Goal: Use online tool/utility: Utilize a website feature to perform a specific function

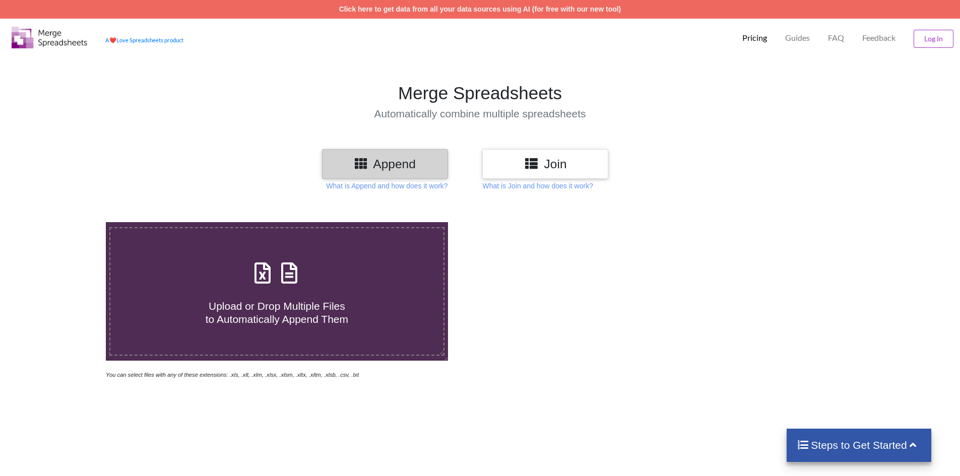
click at [551, 165] on h3 "Join" at bounding box center [545, 164] width 111 height 15
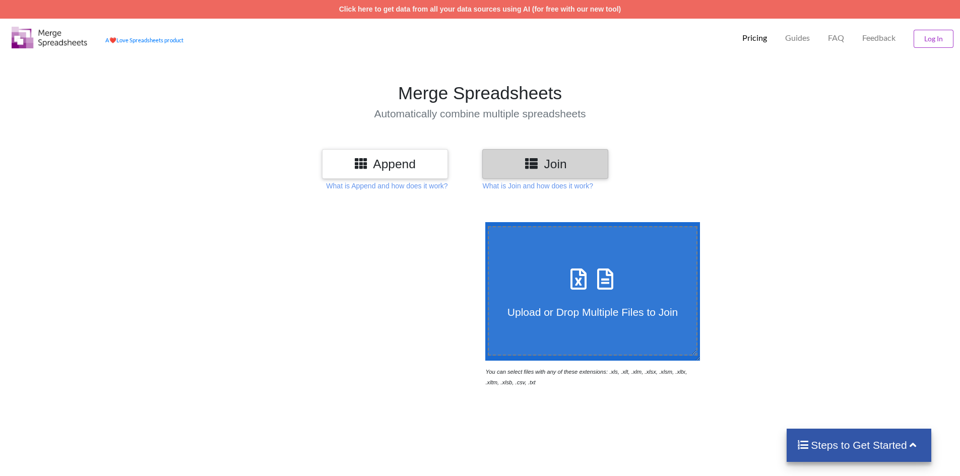
click at [610, 283] on icon at bounding box center [605, 274] width 25 height 21
click at [483, 222] on input "Upload or Drop Multiple Files to Join" at bounding box center [483, 222] width 0 height 0
type input "C:\fakepath\882_active1 (1).csv"
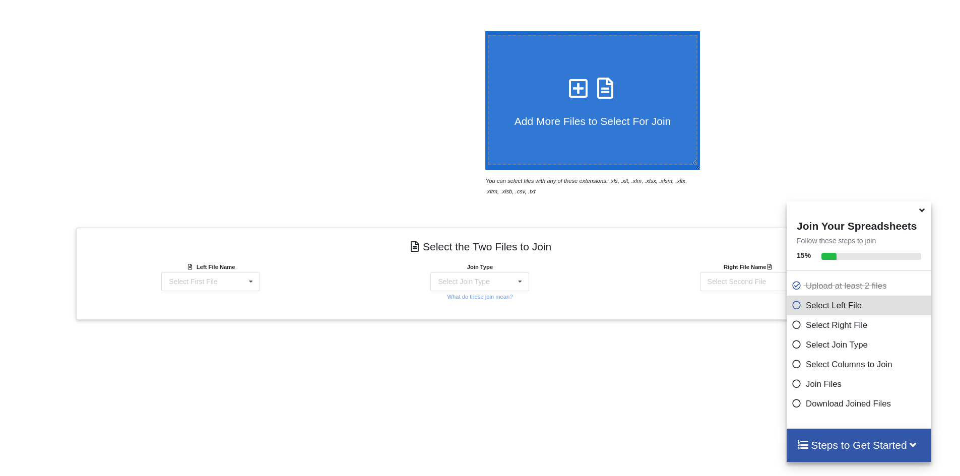
scroll to position [303, 0]
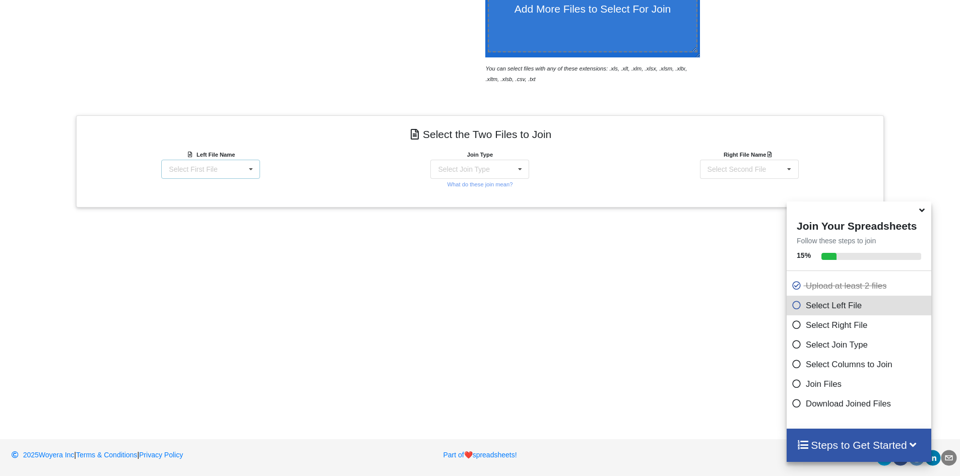
click at [233, 168] on div "Select First File 882_active1 (1).csv 882_active (1).csv 882_cdr_log_20251.csv" at bounding box center [210, 169] width 99 height 19
click at [311, 165] on div "Left File Name 882_active1 (1).csv 882_active1 (1).csv 882_active (1).csv 882_c…" at bounding box center [210, 169] width 269 height 40
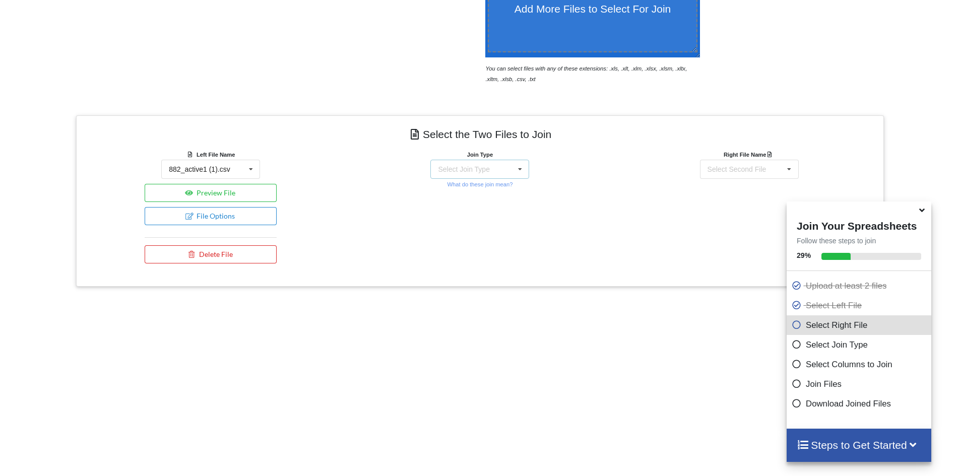
click at [495, 167] on div "Select Join Type INNER JOIN LEFT JOIN RIGHT JOIN FULL JOIN" at bounding box center [479, 169] width 99 height 19
click at [588, 183] on div "Join Type INNER JOIN INNER JOIN LEFT JOIN RIGHT JOIN FULL JOIN What do these jo…" at bounding box center [479, 208] width 269 height 119
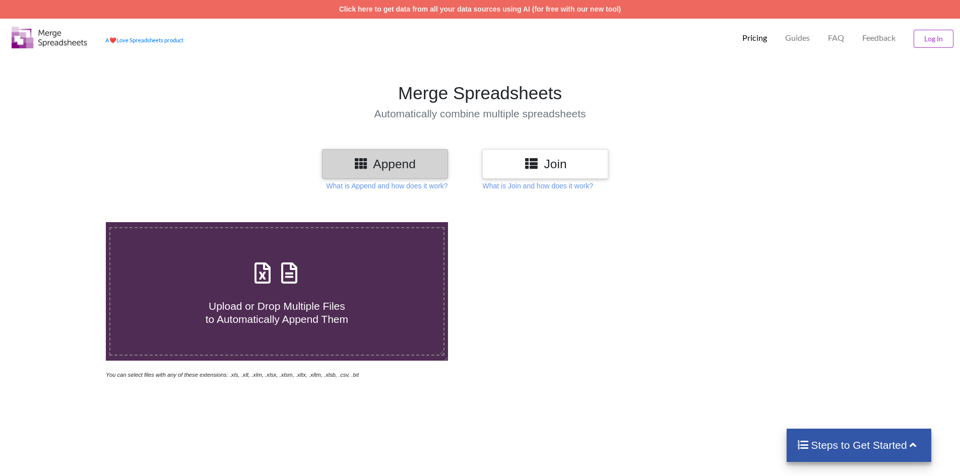
click at [395, 165] on h3 "Append" at bounding box center [385, 164] width 111 height 15
click at [388, 161] on h3 "Append" at bounding box center [385, 164] width 111 height 15
click at [285, 260] on icon at bounding box center [289, 268] width 25 height 21
click at [69, 222] on input "Upload or Drop Multiple Files to Automatically Append Them" at bounding box center [69, 222] width 0 height 0
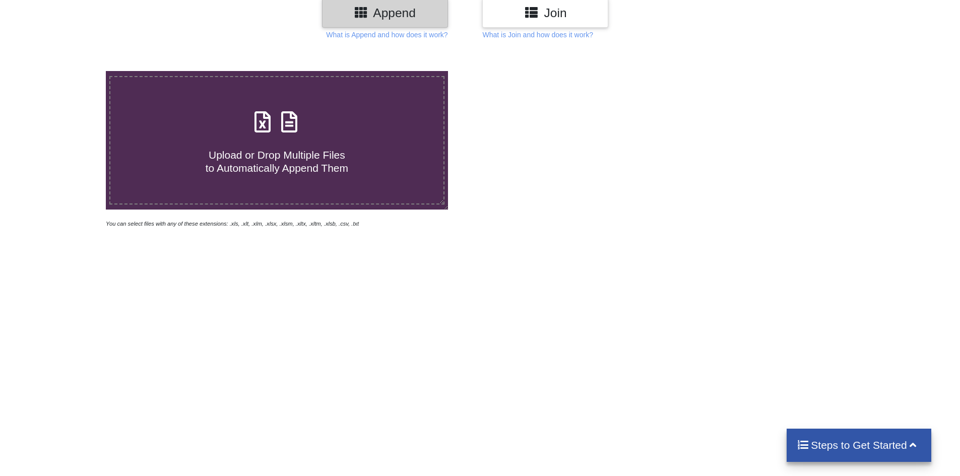
scroll to position [260, 0]
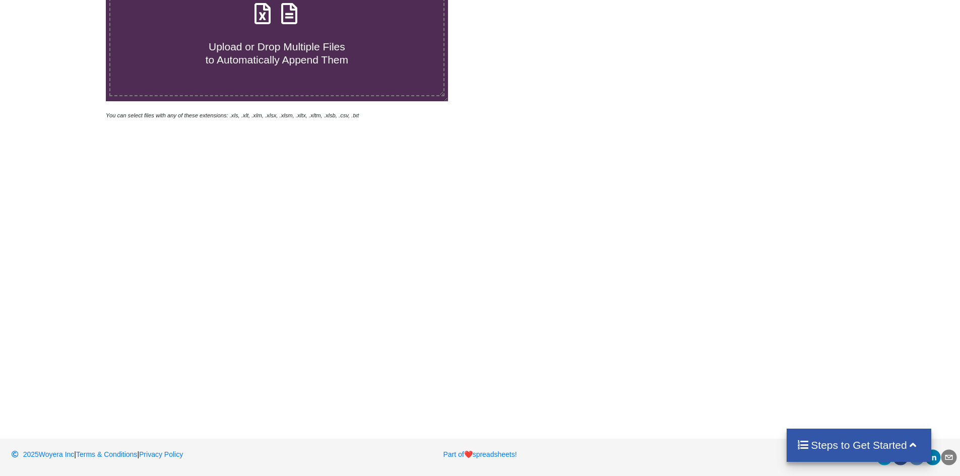
click at [865, 444] on h4 "Steps to Get Started" at bounding box center [859, 445] width 124 height 13
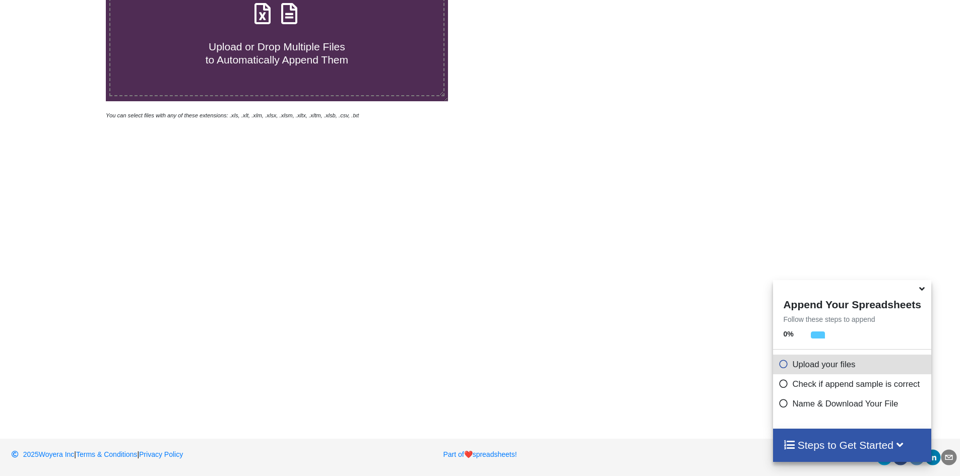
click at [725, 251] on div "Upload or Drop Multiple Files to Automatically Append Them You can select files…" at bounding box center [480, 180] width 960 height 476
click at [922, 290] on icon at bounding box center [922, 287] width 11 height 9
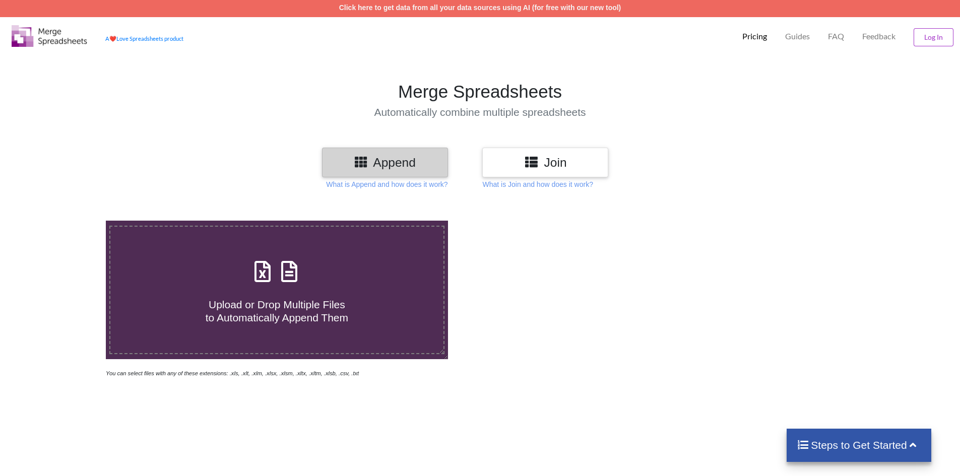
scroll to position [0, 0]
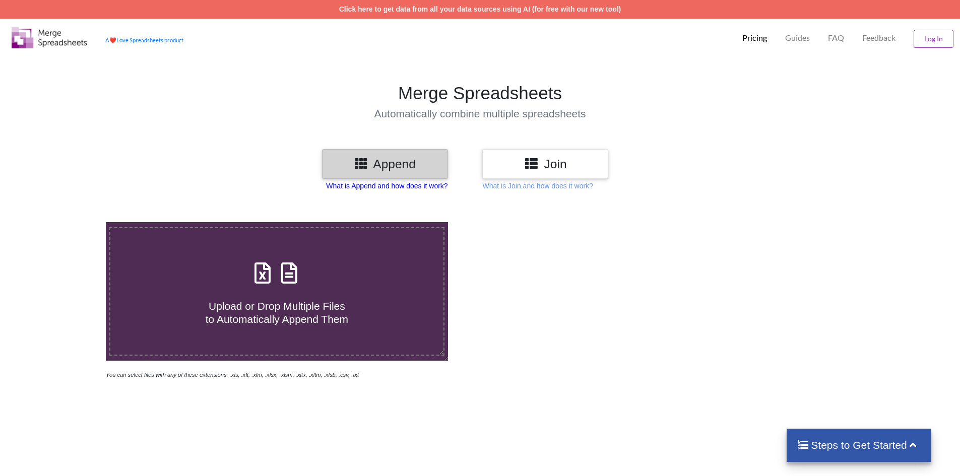
click at [384, 186] on p "What is Append and how does it work?" at bounding box center [386, 186] width 121 height 10
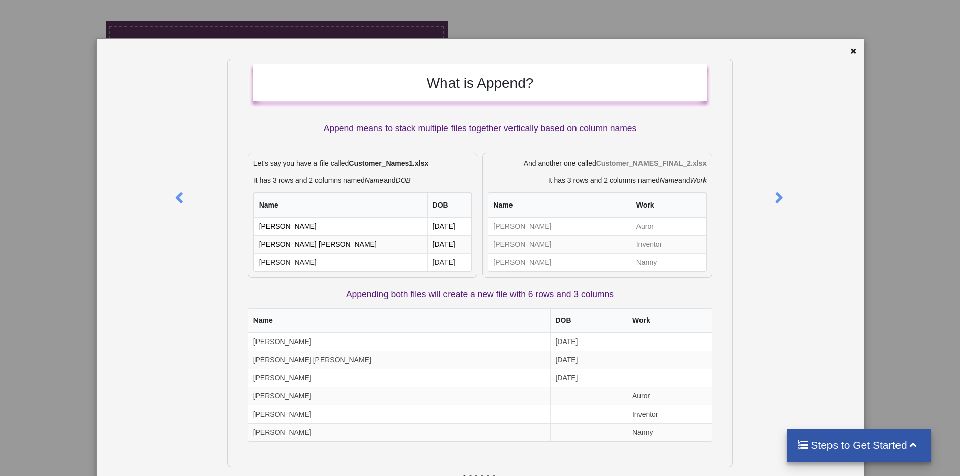
click at [52, 54] on div "What is Append? Append means to stack multiple files together vertically based …" at bounding box center [480, 238] width 960 height 476
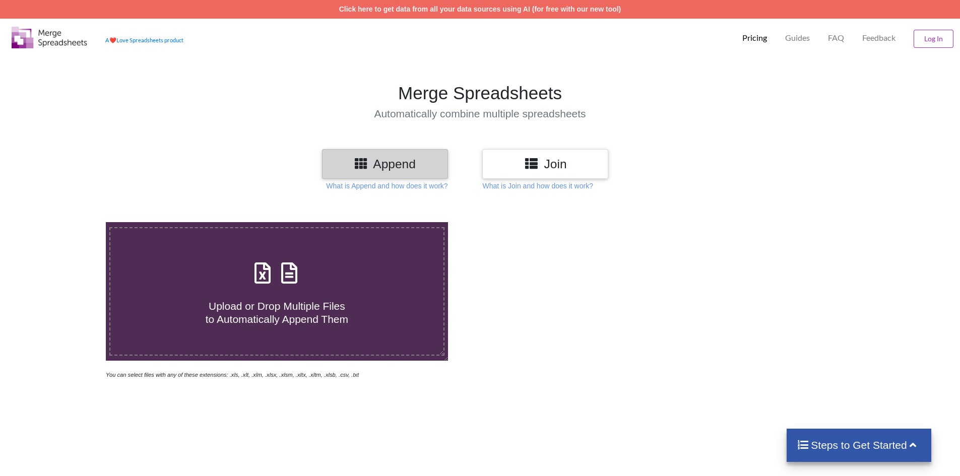
click at [523, 150] on div "Join" at bounding box center [545, 164] width 126 height 30
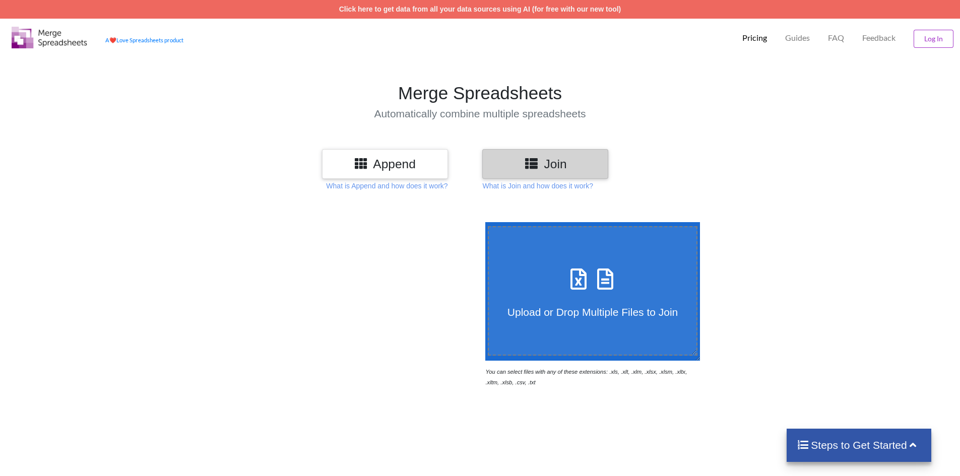
click at [622, 279] on div "Upload or Drop Multiple Files to Join" at bounding box center [593, 291] width 208 height 55
click at [483, 222] on input "Upload or Drop Multiple Files to Join" at bounding box center [483, 222] width 0 height 0
type input "C:\fakepath\882_active1 (1).csv"
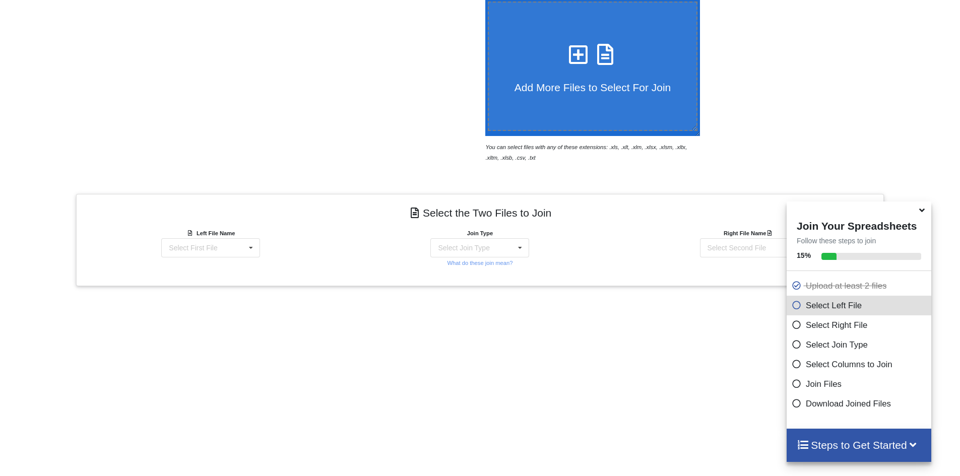
scroll to position [302, 0]
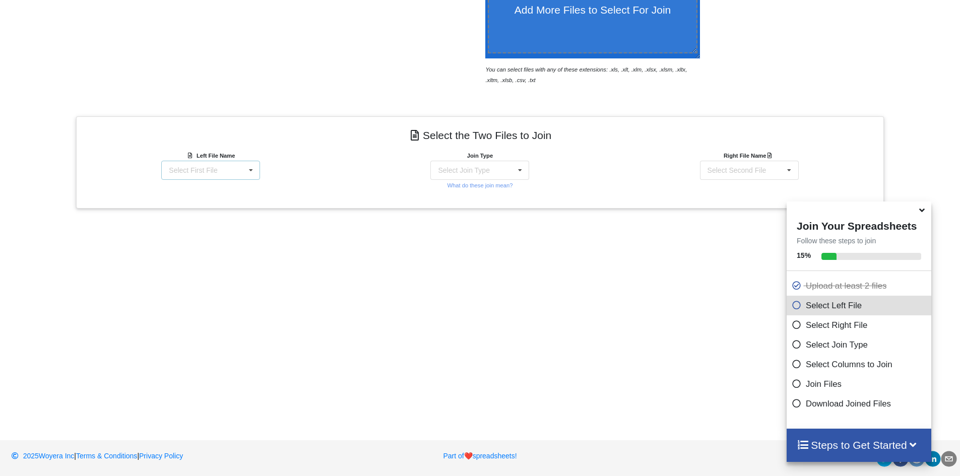
click at [206, 179] on div "Select First File 882_active1 (1).csv 882_active (1).csv 882_cdr_log_20251.csv" at bounding box center [210, 170] width 99 height 19
click at [215, 187] on span "882_active1 (1).csv" at bounding box center [200, 189] width 61 height 8
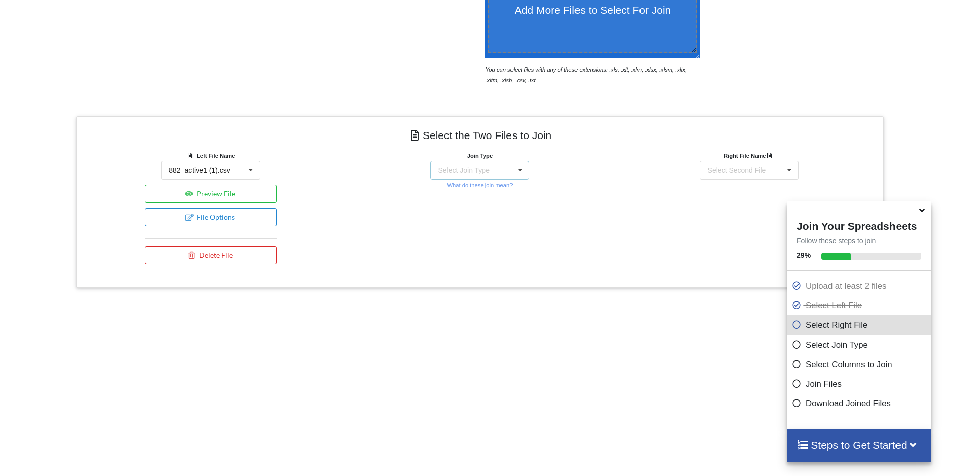
click at [461, 179] on div "Select Join Type INNER JOIN LEFT JOIN RIGHT JOIN FULL JOIN" at bounding box center [479, 170] width 99 height 19
click at [596, 174] on div "Join Type INNER JOIN INNER JOIN LEFT JOIN RIGHT JOIN FULL JOIN What do these jo…" at bounding box center [479, 209] width 269 height 119
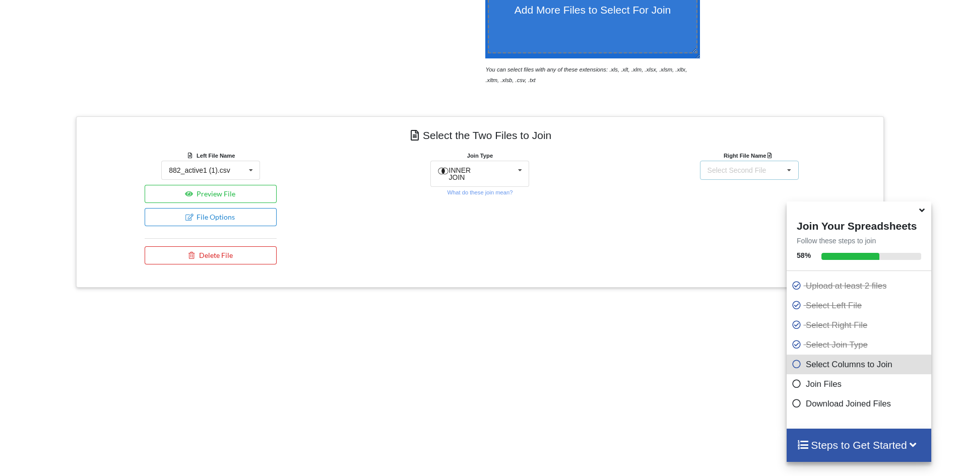
click at [747, 167] on div "Select Second File" at bounding box center [737, 170] width 59 height 7
click at [754, 212] on div "882_active (1).csv" at bounding box center [750, 207] width 98 height 19
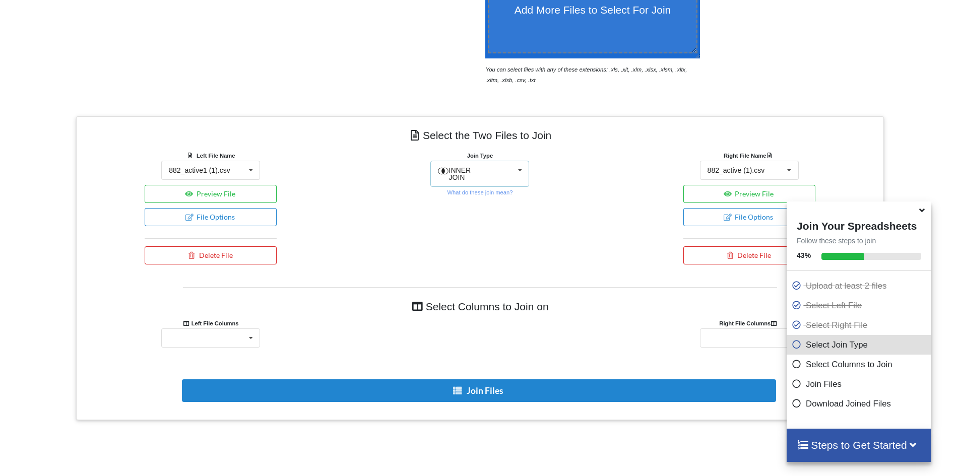
click at [524, 164] on icon at bounding box center [520, 170] width 15 height 19
click at [597, 174] on div "Join Type INNER JOIN INNER JOIN LEFT JOIN RIGHT JOIN FULL JOIN What do these jo…" at bounding box center [479, 209] width 269 height 119
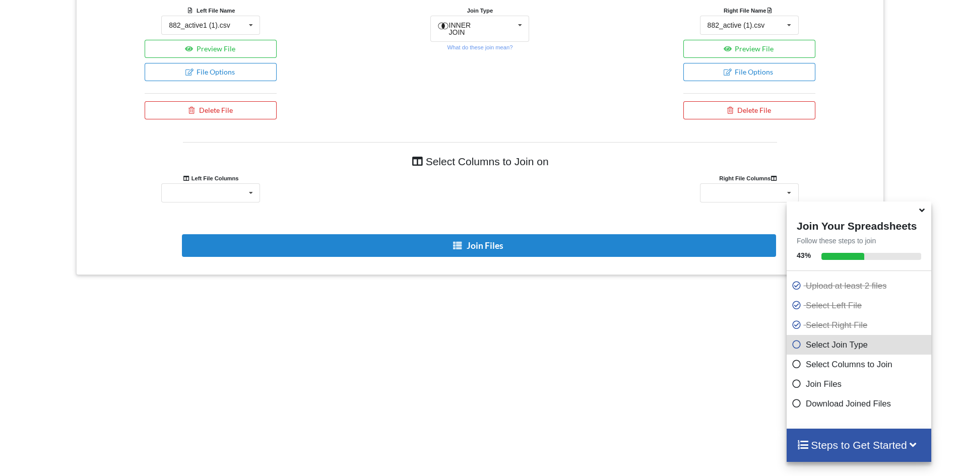
scroll to position [474, 0]
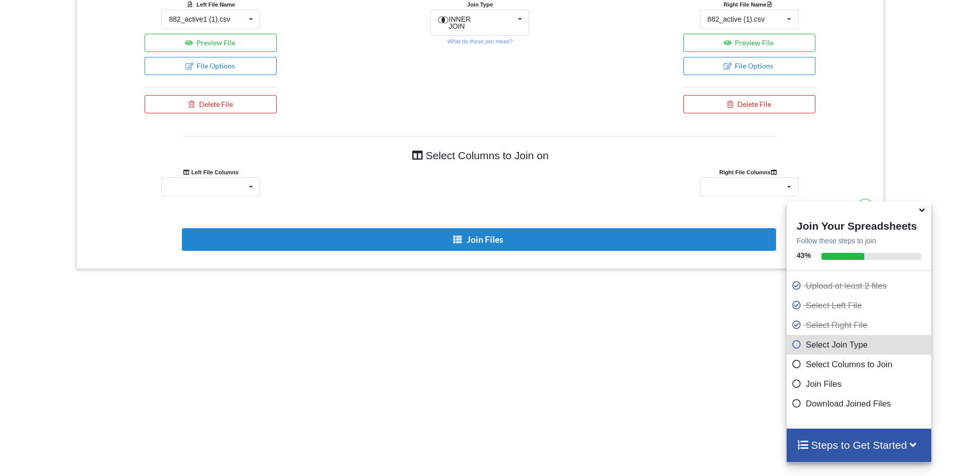
click at [922, 213] on icon at bounding box center [922, 208] width 11 height 9
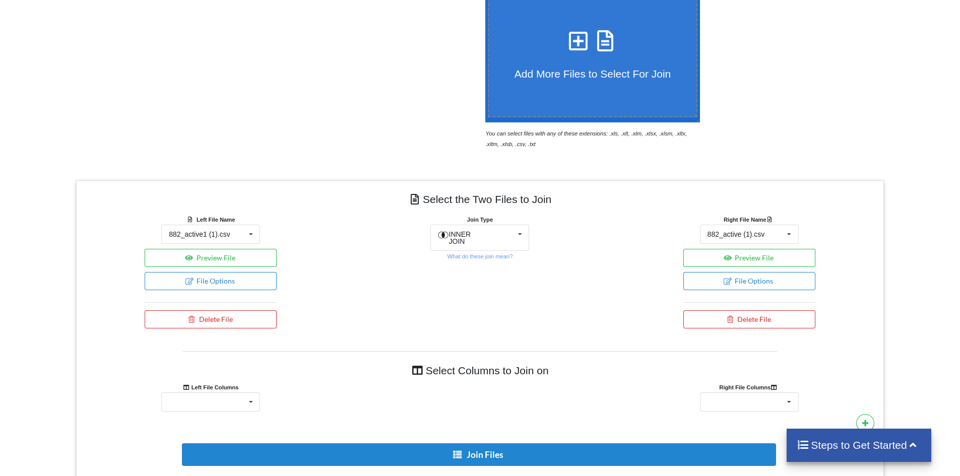
scroll to position [353, 0]
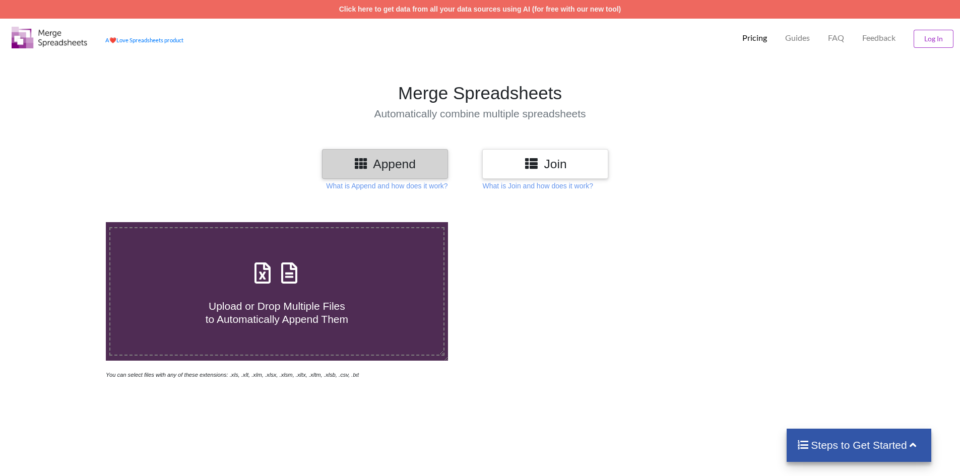
click at [397, 159] on h3 "Append" at bounding box center [385, 164] width 111 height 15
click at [321, 231] on label "Upload or Drop Multiple Files to Automatically Append Them" at bounding box center [276, 291] width 335 height 129
click at [69, 222] on input "Upload or Drop Multiple Files to Automatically Append Them" at bounding box center [69, 222] width 0 height 0
click at [719, 185] on div "What is Join and how does it work?" at bounding box center [683, 186] width 406 height 10
